Goal: Find specific page/section: Find specific page/section

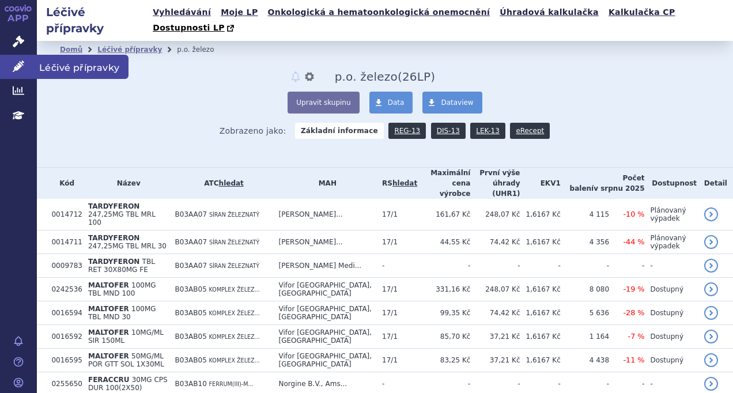
click at [74, 66] on span "Léčivé přípravky" at bounding box center [83, 67] width 92 height 24
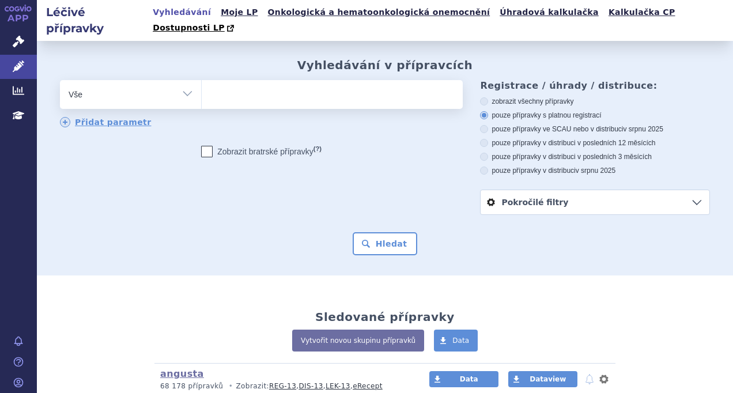
scroll to position [231, 0]
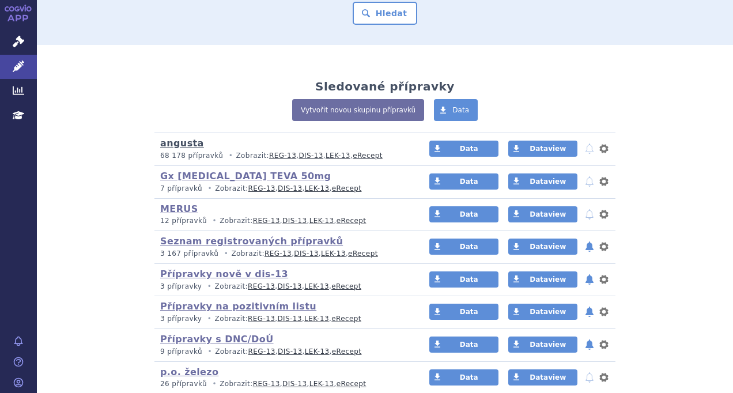
click at [175, 138] on link "angusta" at bounding box center [182, 143] width 44 height 11
click at [168, 138] on link "angusta" at bounding box center [182, 143] width 44 height 11
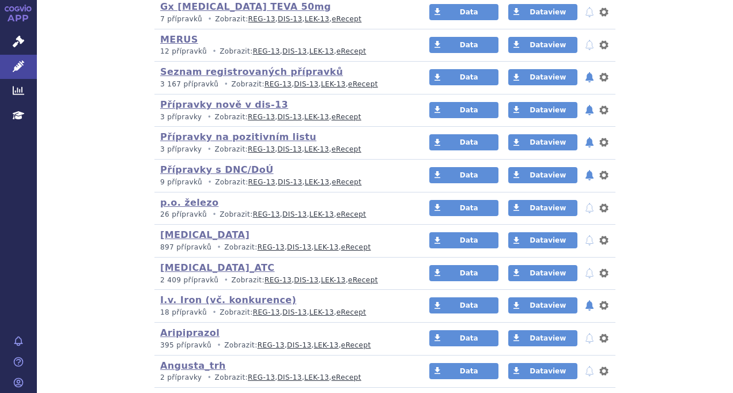
scroll to position [519, 0]
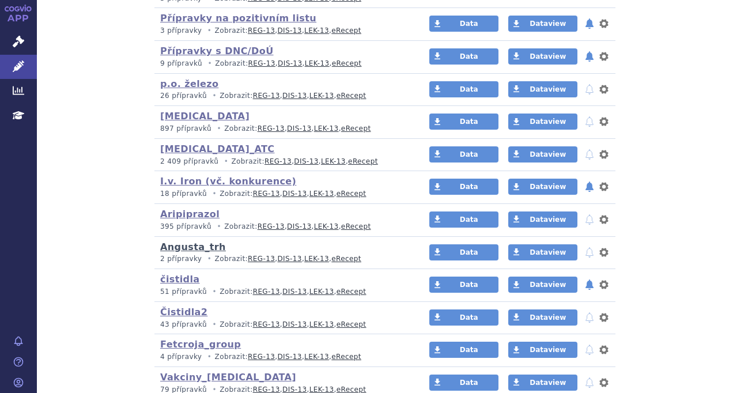
click at [190, 242] on link "Angusta_trh" at bounding box center [193, 247] width 66 height 11
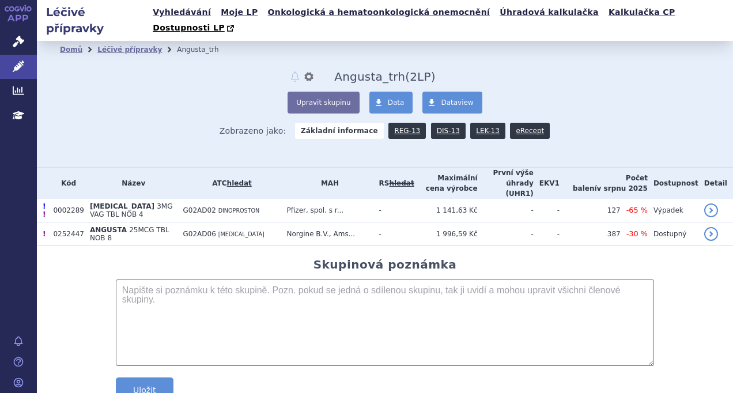
click at [74, 258] on div "Skupinová poznámka Uložit Uloženo" at bounding box center [384, 318] width 673 height 120
